Goal: Information Seeking & Learning: Find specific fact

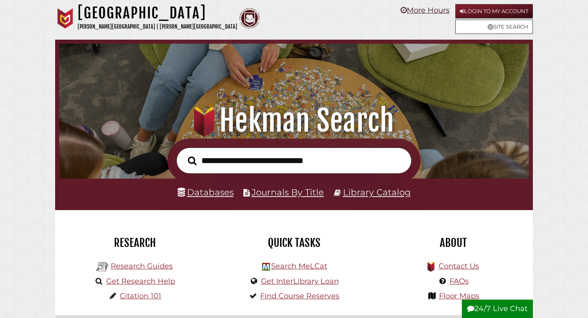
scroll to position [155, 466]
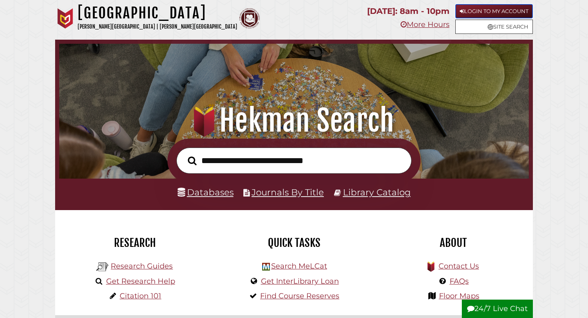
click at [491, 12] on link "Login to My Account" at bounding box center [495, 11] width 78 height 14
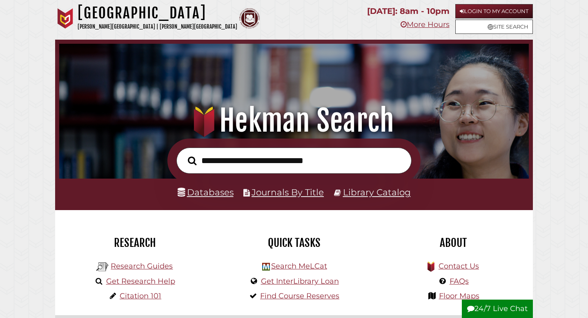
scroll to position [155, 466]
click at [250, 166] on input "text" at bounding box center [293, 160] width 235 height 27
type input "**********"
click at [184, 154] on button "Search" at bounding box center [192, 160] width 17 height 13
